Goal: Find specific page/section

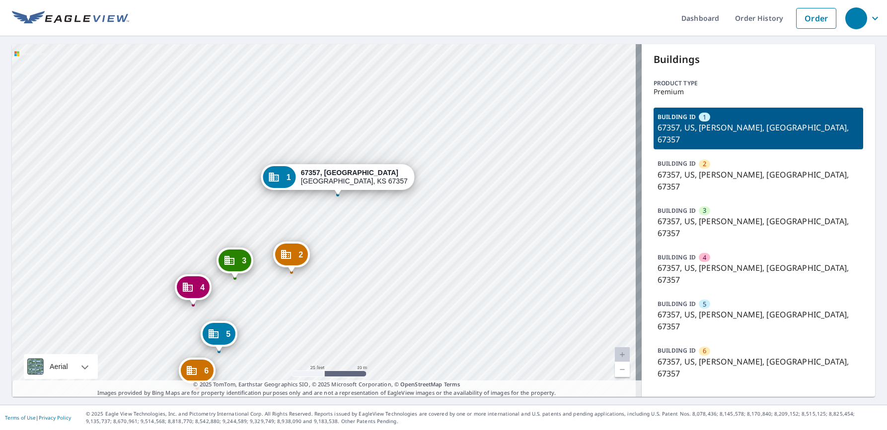
drag, startPoint x: 481, startPoint y: 170, endPoint x: 304, endPoint y: 268, distance: 201.6
click at [304, 268] on div "2 67357, US Parsons, KS 67357 3 67357, US Parsons, KS 67357 4 67357, US Parsons…" at bounding box center [327, 220] width 630 height 353
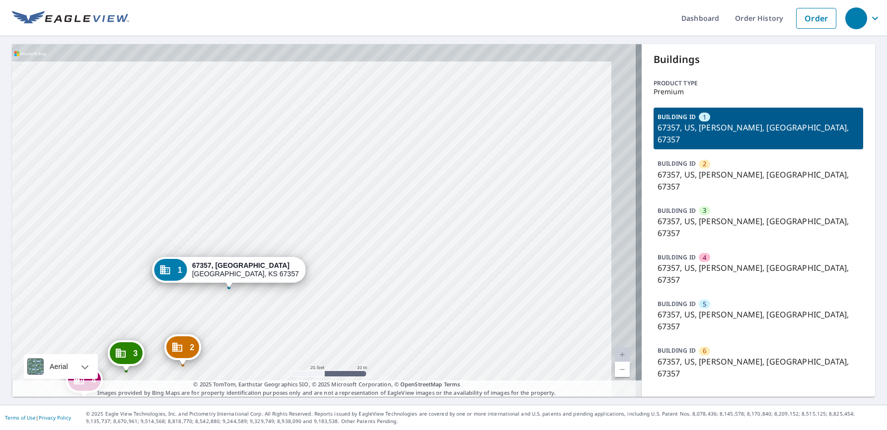
drag, startPoint x: 341, startPoint y: 226, endPoint x: 270, endPoint y: 304, distance: 104.7
click at [270, 304] on div "2 67357, US Parsons, KS 67357 3 67357, US Parsons, KS 67357 4 67357, US Parsons…" at bounding box center [327, 220] width 630 height 353
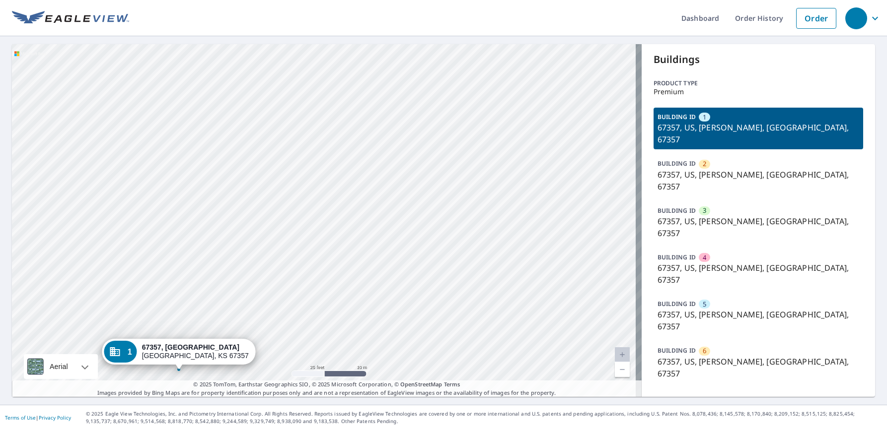
drag, startPoint x: 397, startPoint y: 137, endPoint x: 324, endPoint y: 247, distance: 132.3
click at [324, 247] on div "2 67357, US Parsons, KS 67357 3 67357, US Parsons, KS 67357 4 67357, US Parsons…" at bounding box center [327, 220] width 630 height 353
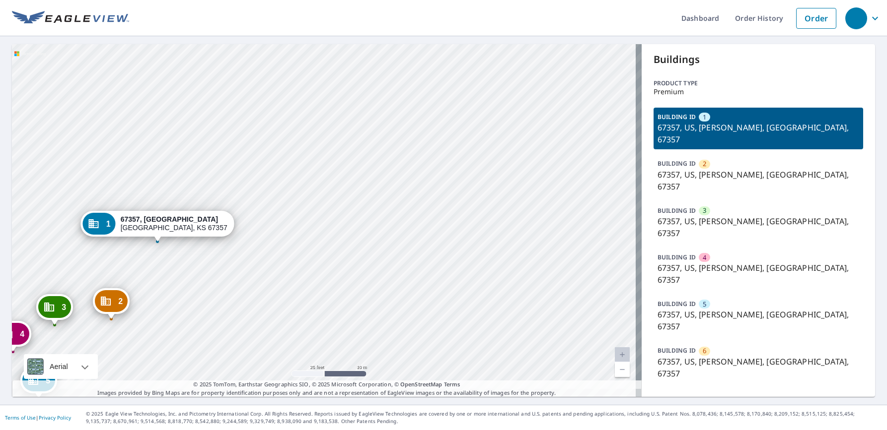
drag, startPoint x: 312, startPoint y: 210, endPoint x: 363, endPoint y: 35, distance: 182.6
click at [363, 35] on div "Dashboard Order History Order 2 67357, US Parsons, KS 67357 3 67357, US Parsons…" at bounding box center [443, 215] width 887 height 430
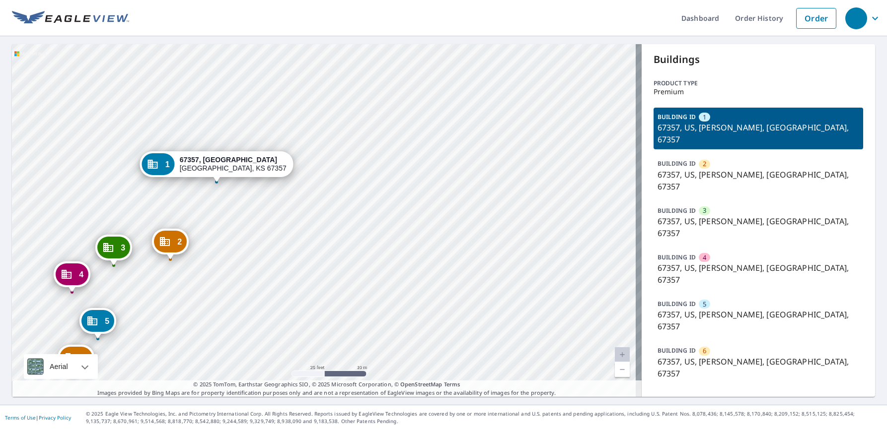
drag, startPoint x: 262, startPoint y: 218, endPoint x: 413, endPoint y: 16, distance: 252.2
click at [409, 20] on div "Dashboard Order History Order 2 67357, US Parsons, KS 67357 3 67357, US Parsons…" at bounding box center [443, 215] width 887 height 430
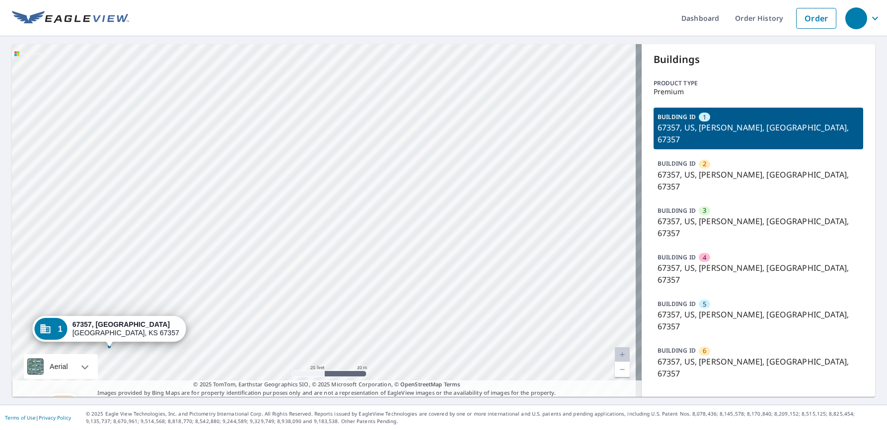
click at [276, 212] on div "2 67357, US Parsons, KS 67357 3 67357, US Parsons, KS 67357 4 67357, US Parsons…" at bounding box center [327, 220] width 630 height 353
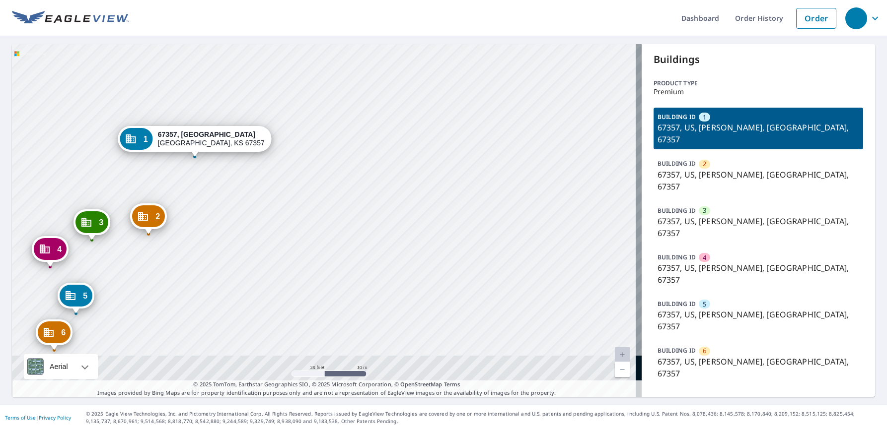
drag, startPoint x: 313, startPoint y: 75, endPoint x: 329, endPoint y: 55, distance: 25.8
click at [326, 55] on div "2 67357, US Parsons, KS 67357 3 67357, US Parsons, KS 67357 4 67357, US Parsons…" at bounding box center [327, 220] width 630 height 353
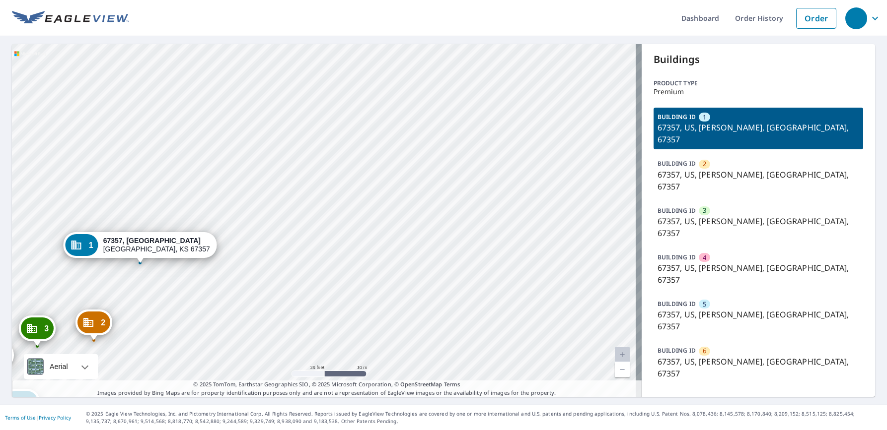
drag, startPoint x: 240, startPoint y: 191, endPoint x: 172, endPoint y: 317, distance: 143.7
click at [172, 317] on div "2 67357, US Parsons, KS 67357 3 67357, US Parsons, KS 67357 4 67357, US Parsons…" at bounding box center [327, 220] width 630 height 353
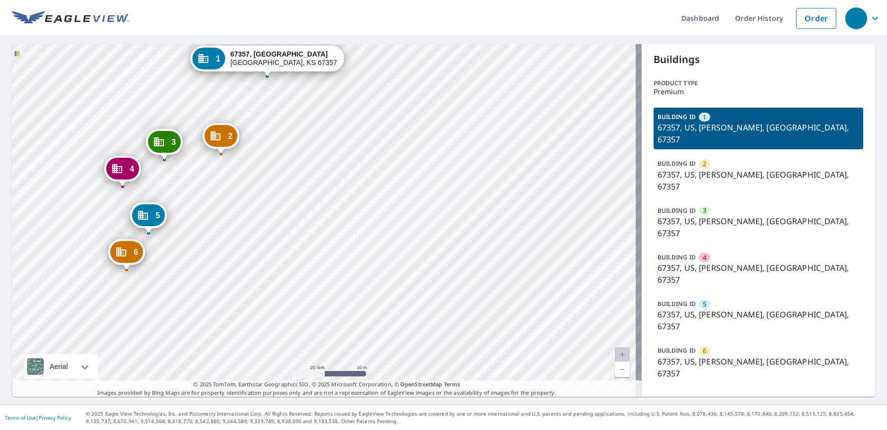
drag, startPoint x: 178, startPoint y: 305, endPoint x: 305, endPoint y: 118, distance: 225.8
click at [305, 118] on div "2 67357, US Parsons, KS 67357 3 67357, US Parsons, KS 67357 4 67357, US Parsons…" at bounding box center [327, 220] width 630 height 353
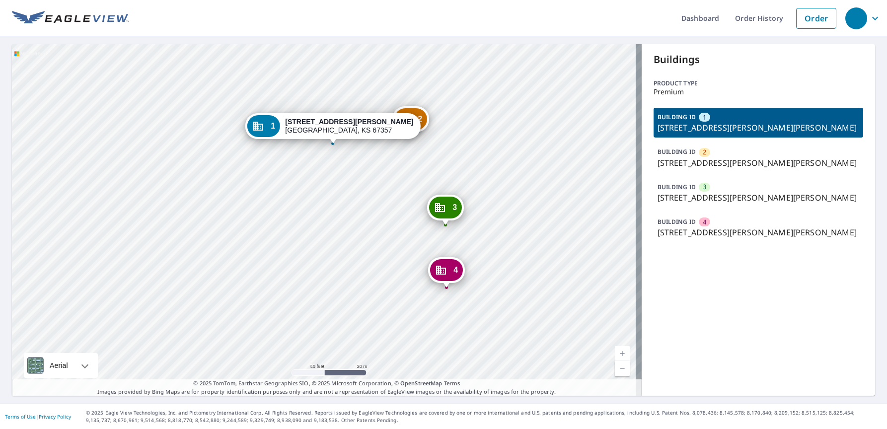
drag, startPoint x: 389, startPoint y: 167, endPoint x: 368, endPoint y: 173, distance: 21.7
click at [368, 173] on div "2 [STREET_ADDRESS][PERSON_NAME] 3 [STREET_ADDRESS][PERSON_NAME] [GEOGRAPHIC_DAT…" at bounding box center [327, 220] width 630 height 352
